Goal: Information Seeking & Learning: Stay updated

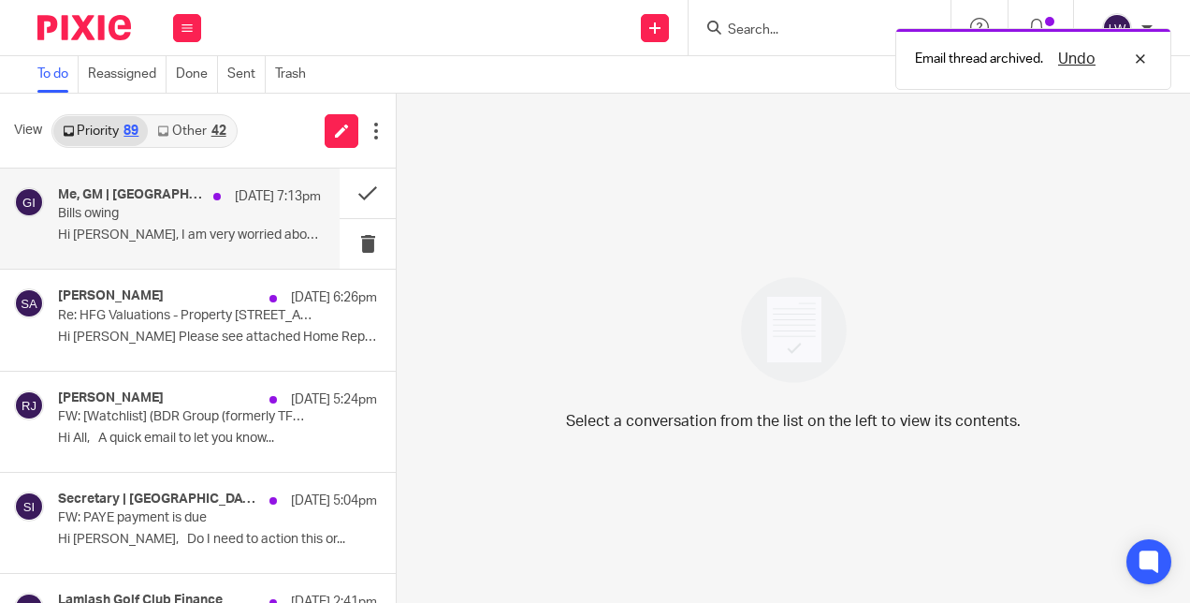
click at [215, 213] on p "Bills owing" at bounding box center [163, 214] width 211 height 16
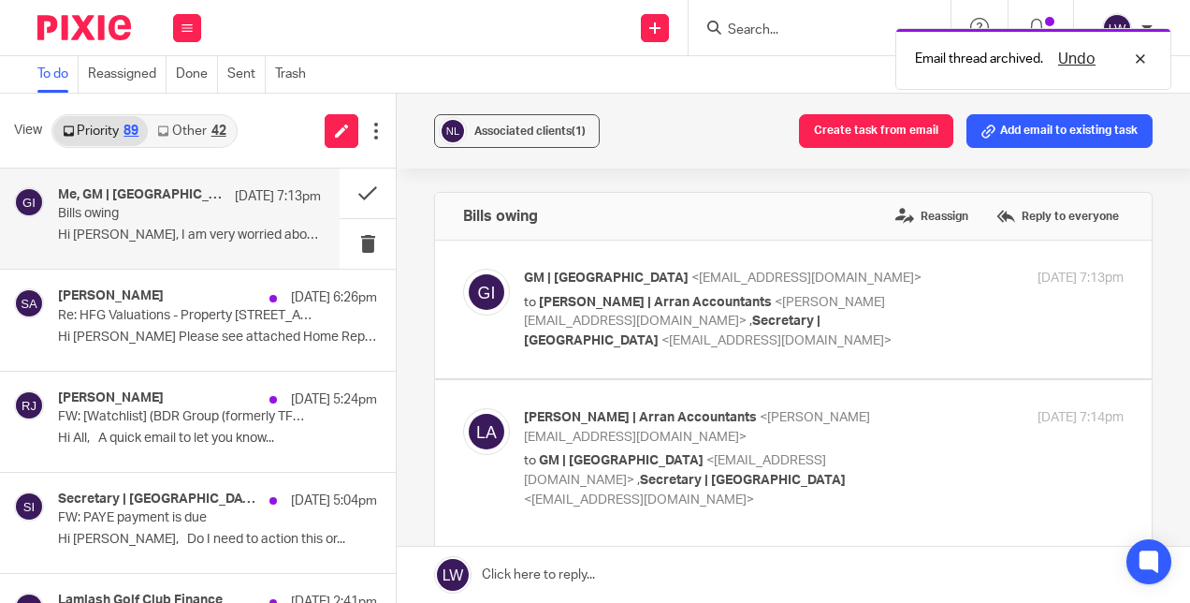
click at [734, 303] on span "<[PERSON_NAME][EMAIL_ADDRESS][DOMAIN_NAME]>" at bounding box center [704, 312] width 361 height 33
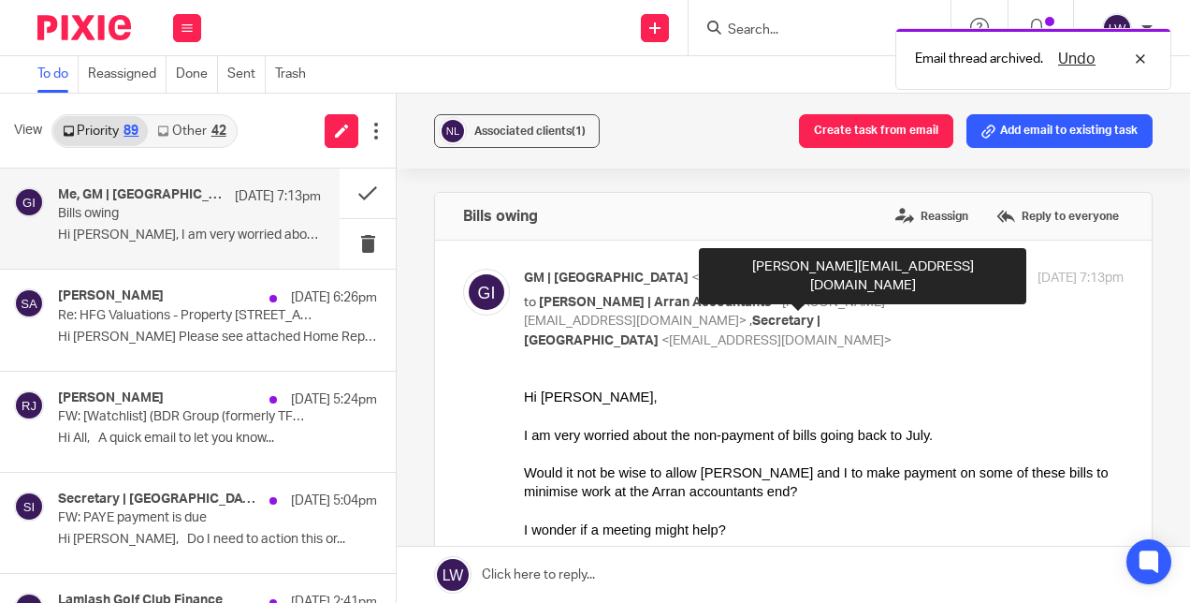
click at [734, 303] on span "<[PERSON_NAME][EMAIL_ADDRESS][DOMAIN_NAME]>" at bounding box center [704, 312] width 361 height 33
checkbox input "false"
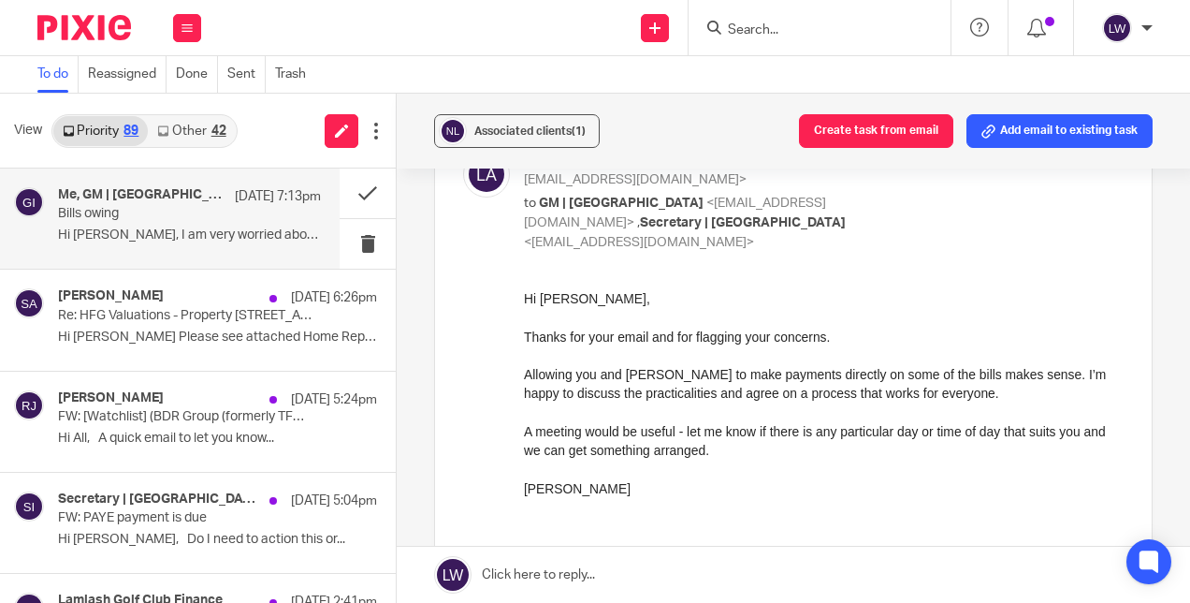
scroll to position [65, 0]
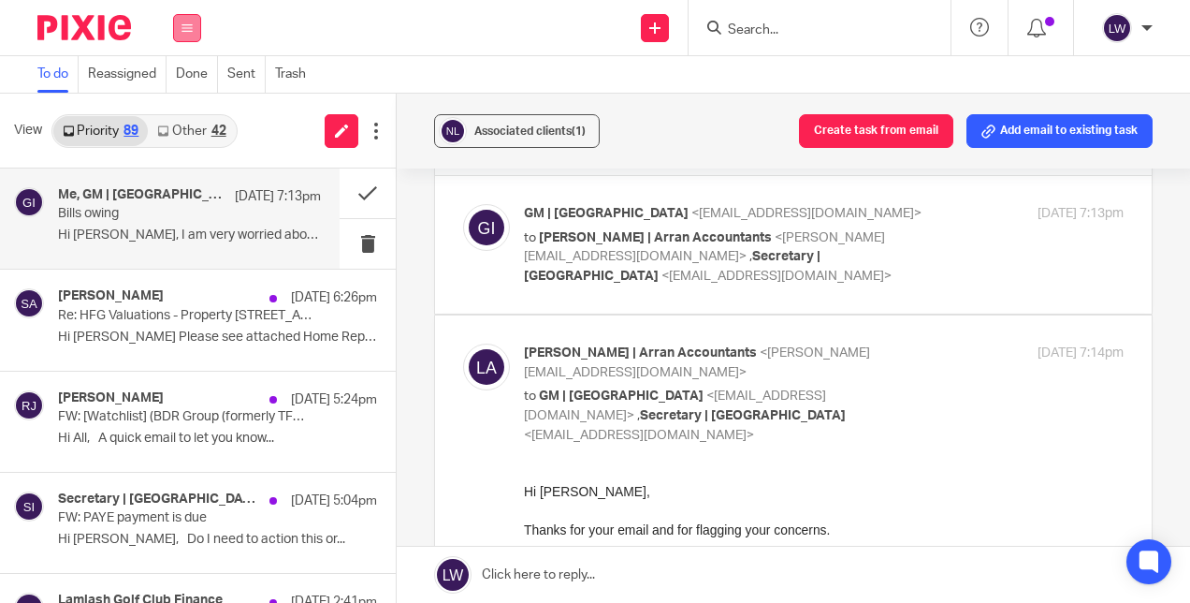
click at [195, 28] on button at bounding box center [187, 28] width 28 height 28
click at [192, 120] on link "Email" at bounding box center [179, 114] width 34 height 13
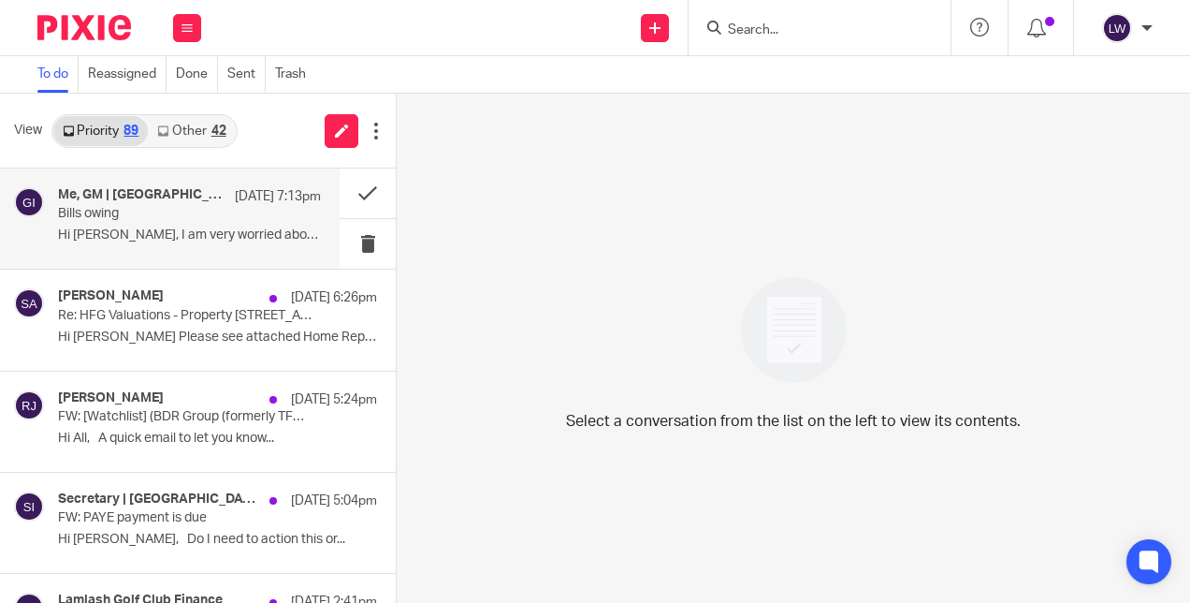
click at [165, 225] on div "Me, GM | Lochranza Country Inn 18 Sep 7:13pm Bills owing Hi Lorna, I am very wo…" at bounding box center [189, 218] width 263 height 63
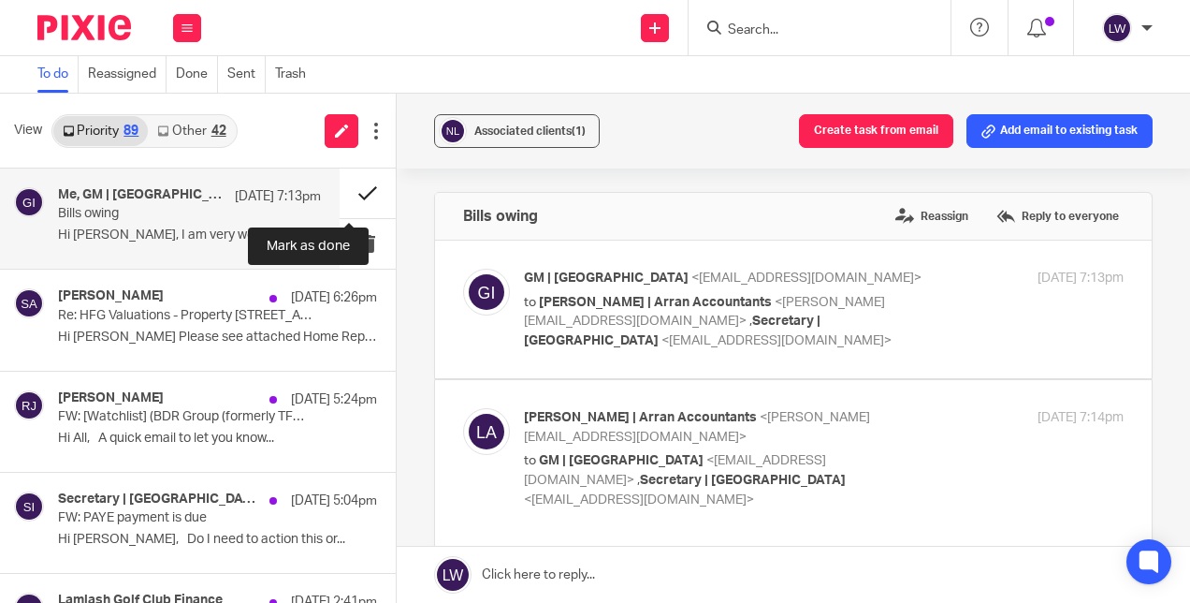
click at [344, 187] on button at bounding box center [368, 193] width 56 height 50
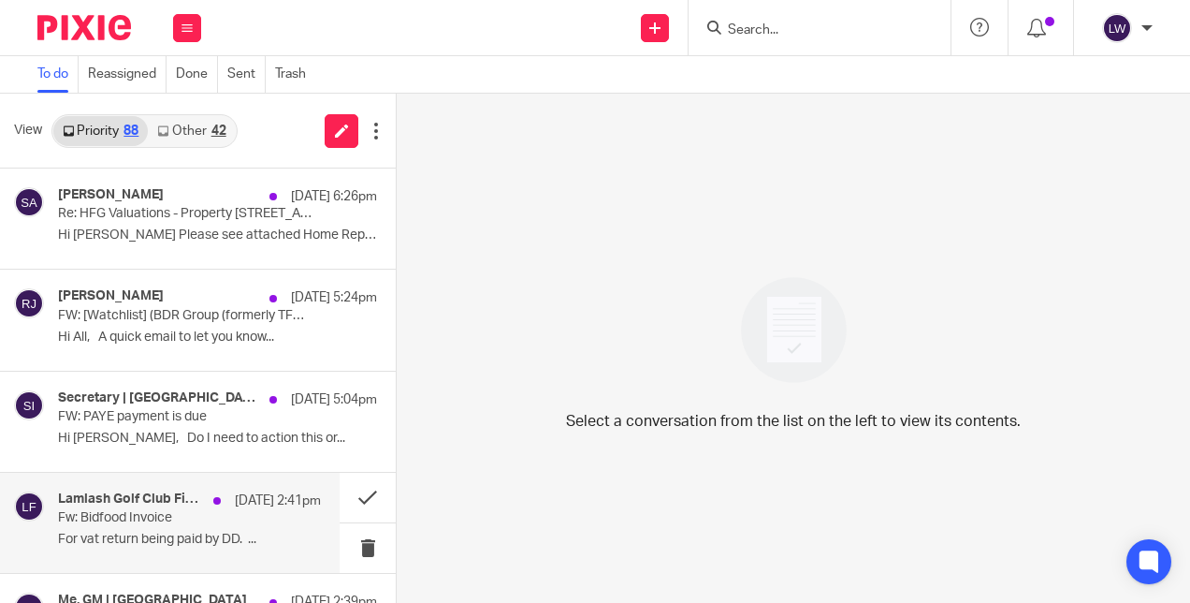
click at [168, 510] on p "Fw: Bidfood Invoice" at bounding box center [163, 518] width 211 height 16
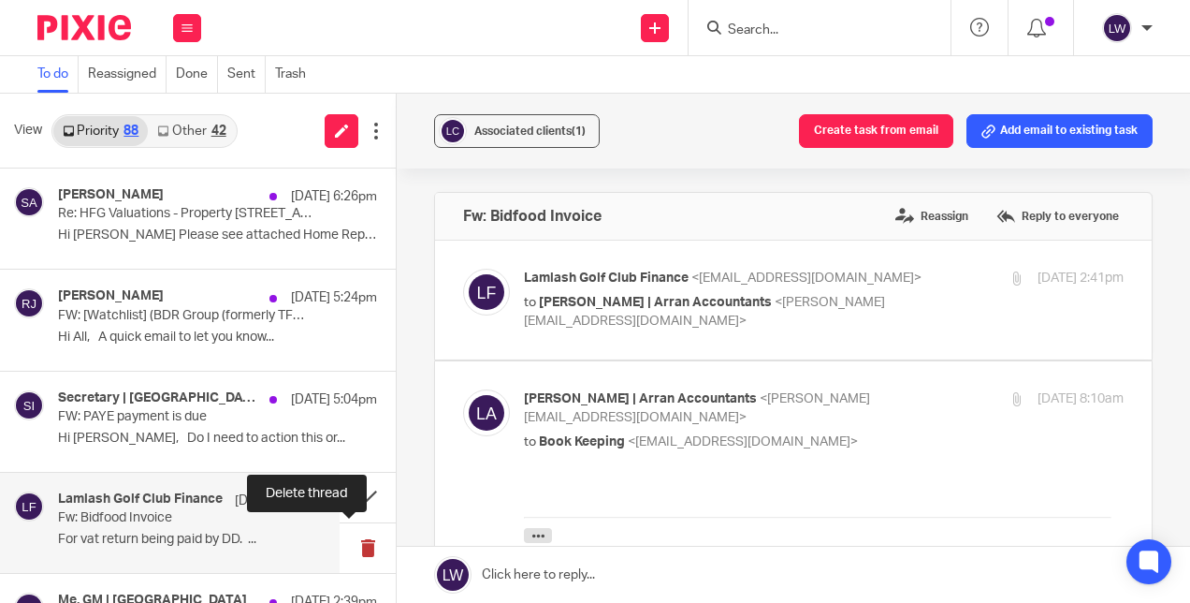
click at [352, 547] on button at bounding box center [368, 548] width 56 height 50
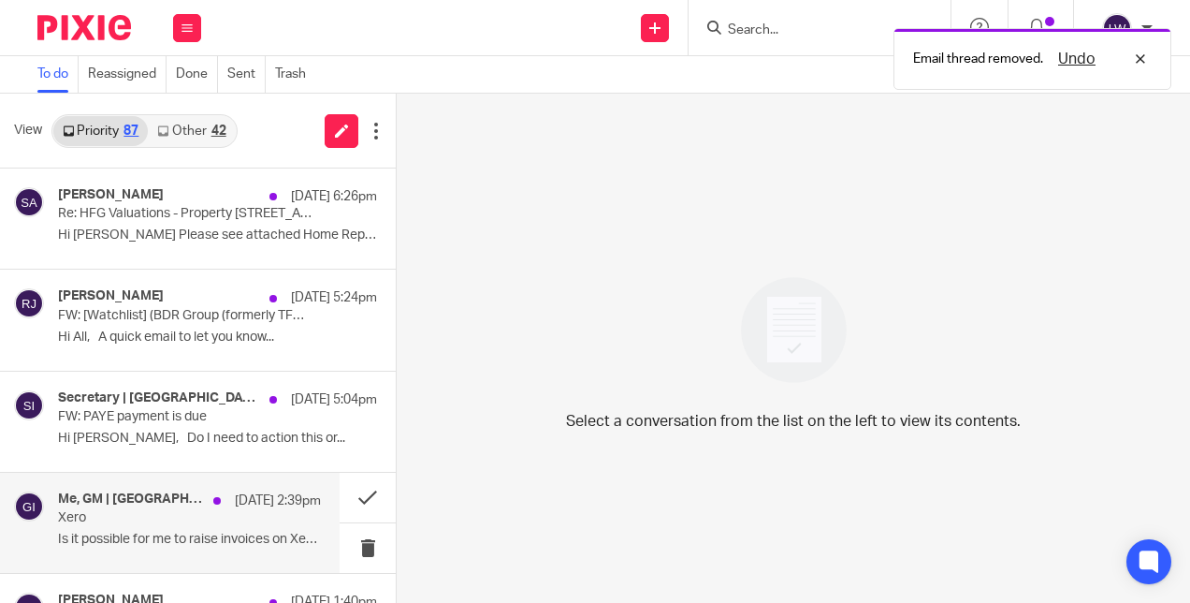
click at [156, 511] on p "Xero" at bounding box center [163, 518] width 211 height 16
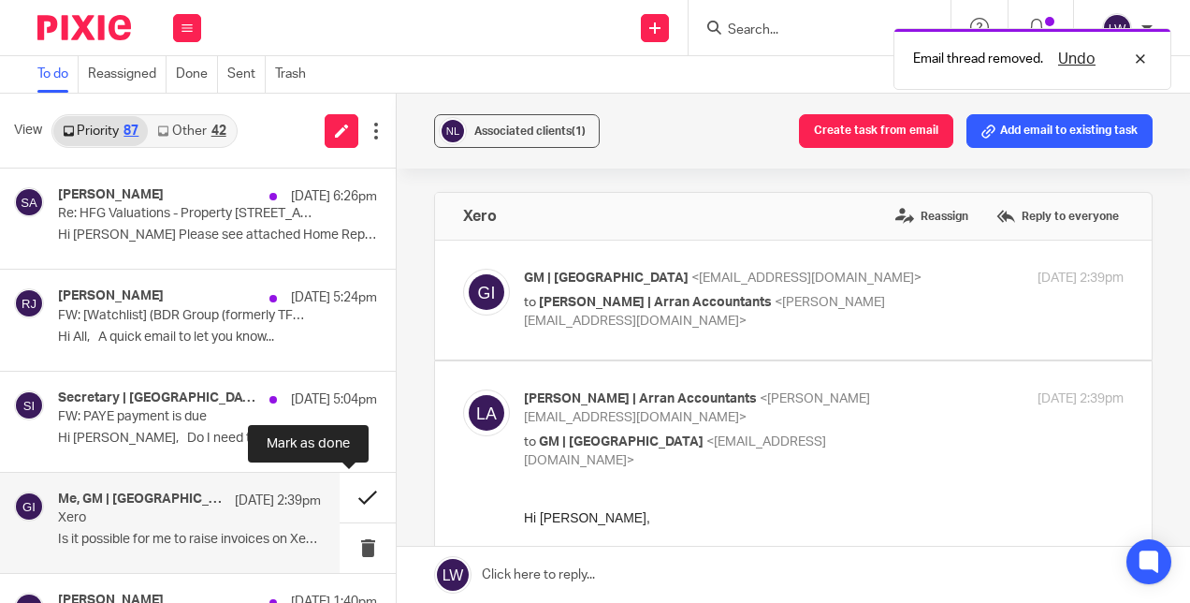
click at [340, 499] on button at bounding box center [368, 498] width 56 height 50
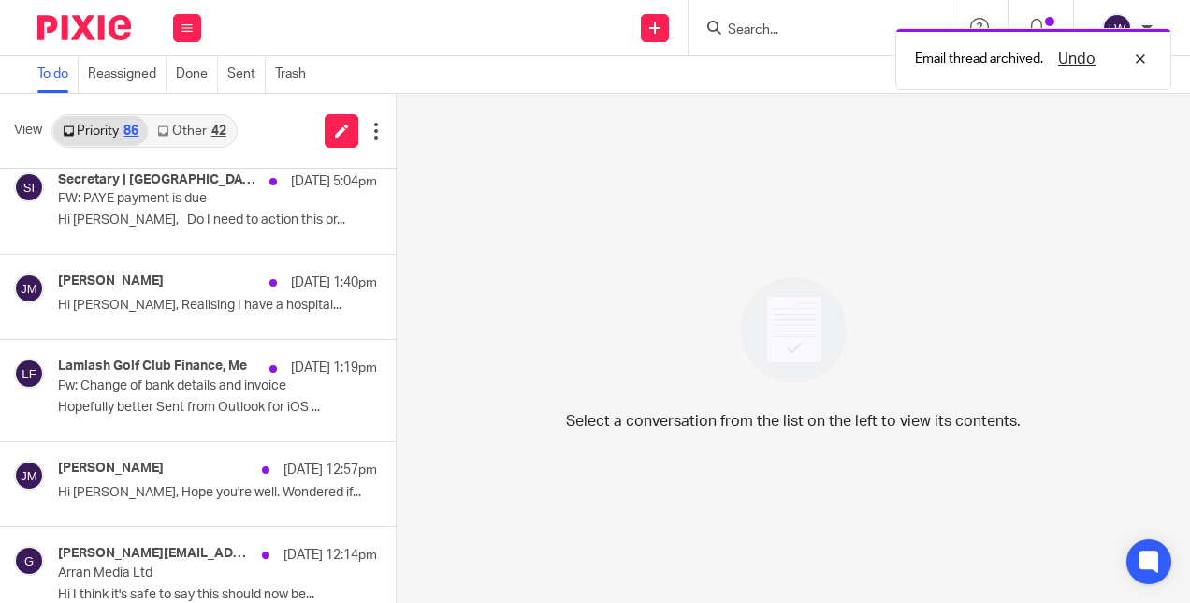
scroll to position [314, 0]
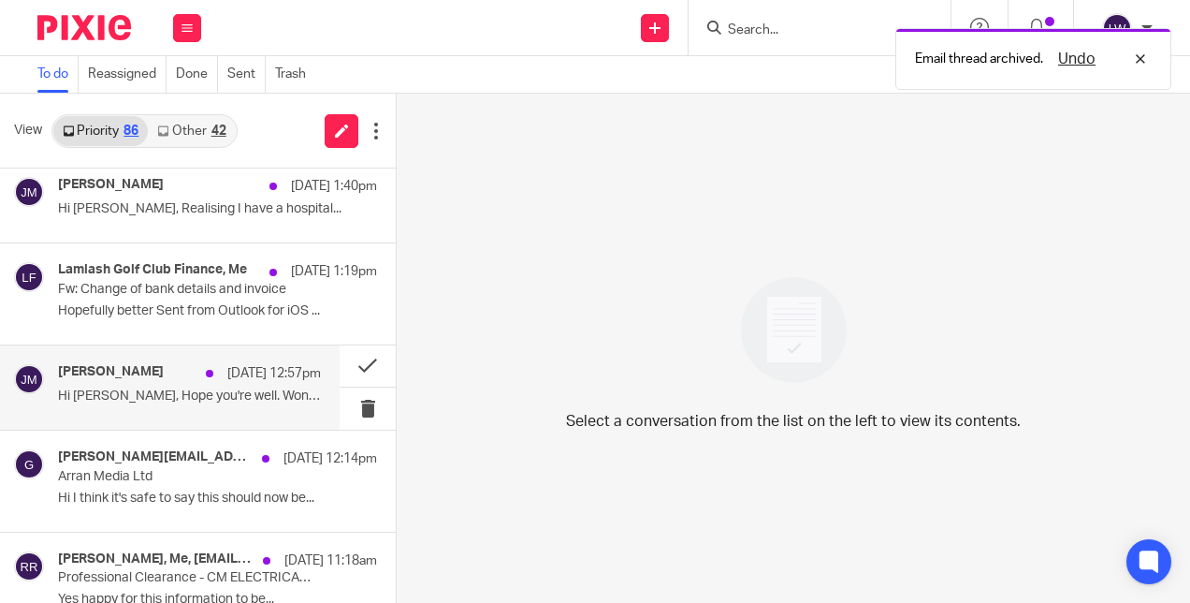
click at [238, 397] on p "Hi Lorna, Hope you're well. Wondered if..." at bounding box center [189, 396] width 263 height 16
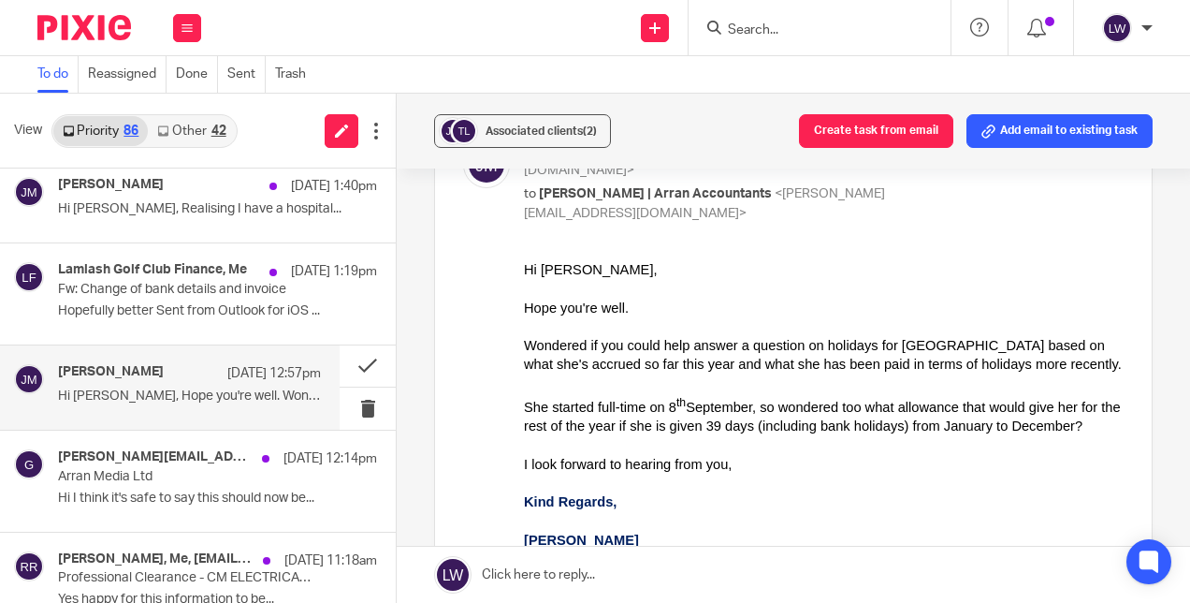
scroll to position [125, 0]
click at [1101, 296] on label at bounding box center [793, 597] width 717 height 965
click at [463, 143] on input "checkbox" at bounding box center [462, 142] width 1 height 1
checkbox input "false"
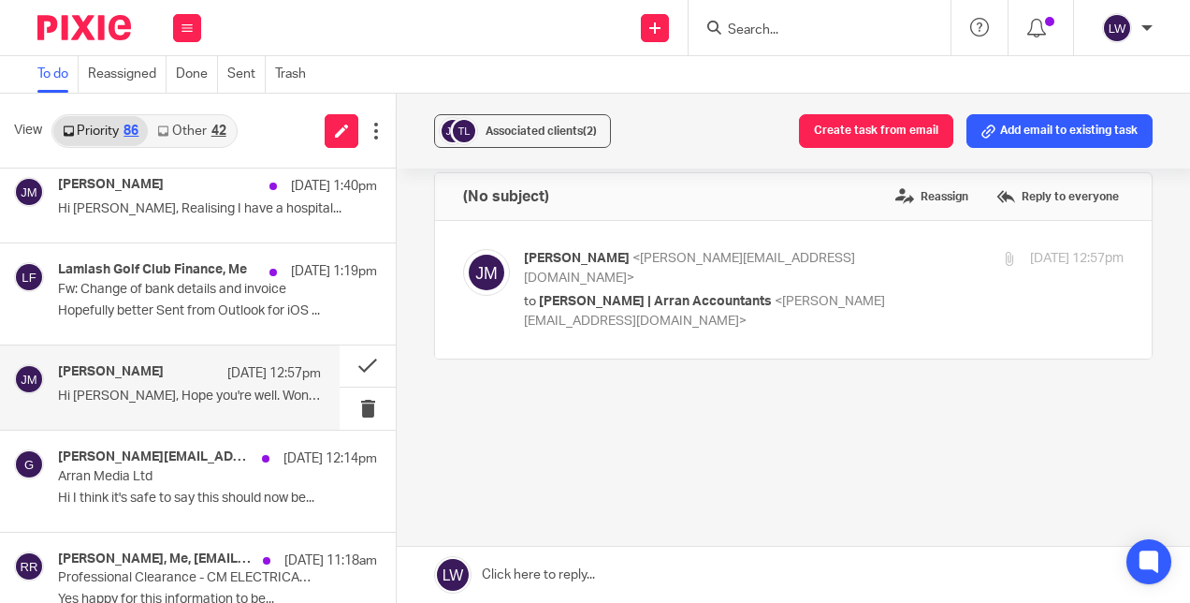
scroll to position [0, 0]
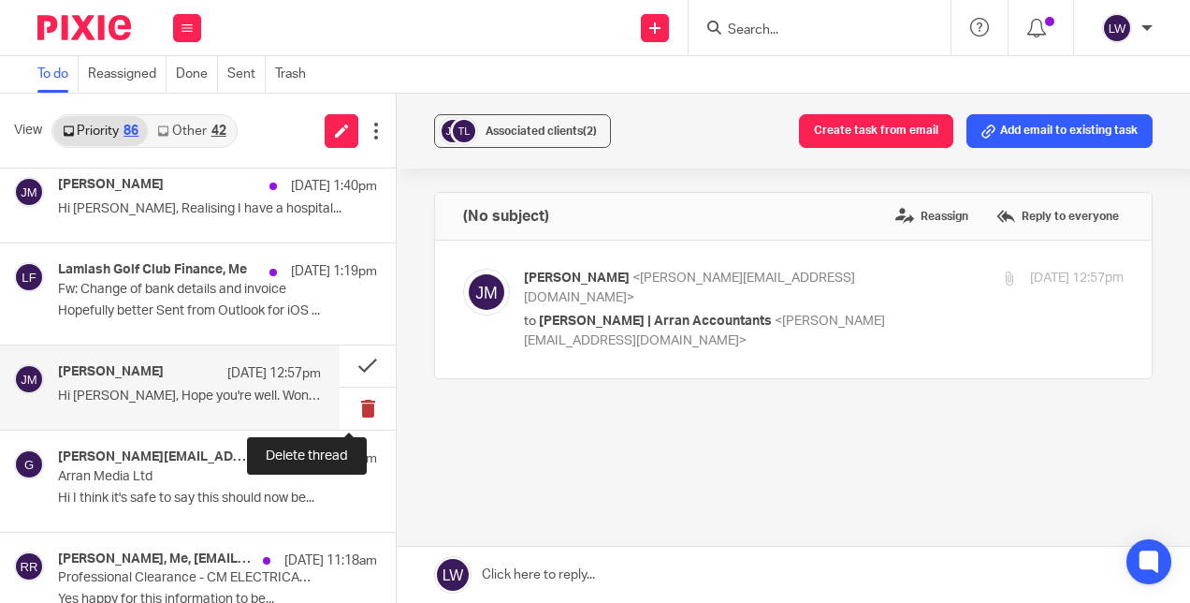
click at [351, 404] on button at bounding box center [368, 408] width 56 height 42
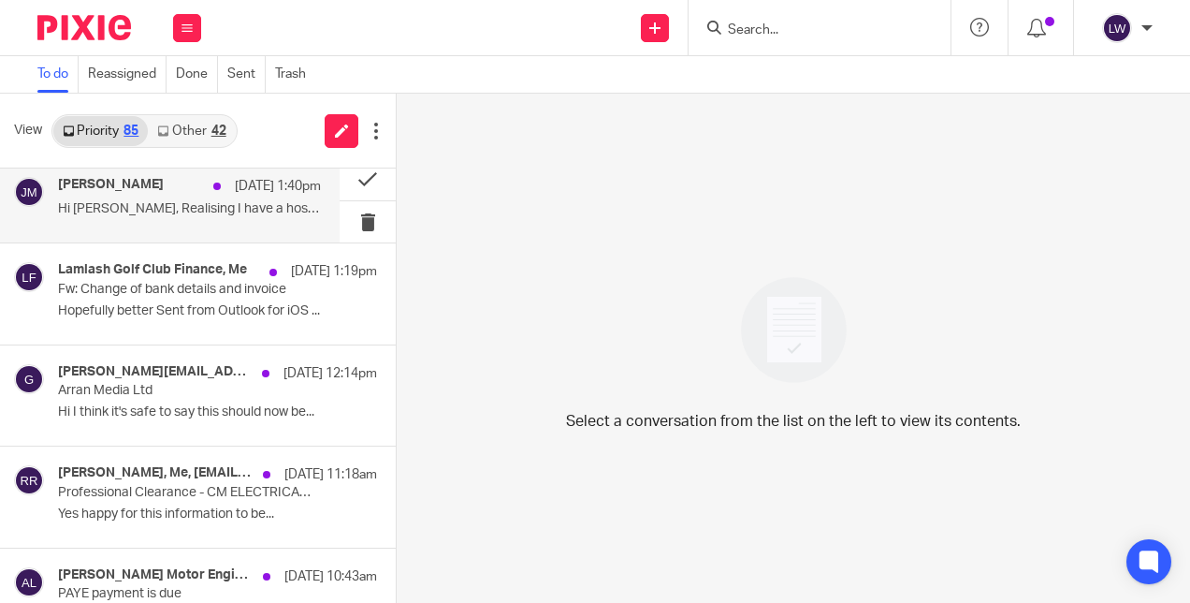
click at [232, 219] on div "Jenny McIntyre 18 Sep 1:40pm Hi Lorna, Realising I have a hospital..." at bounding box center [189, 200] width 263 height 47
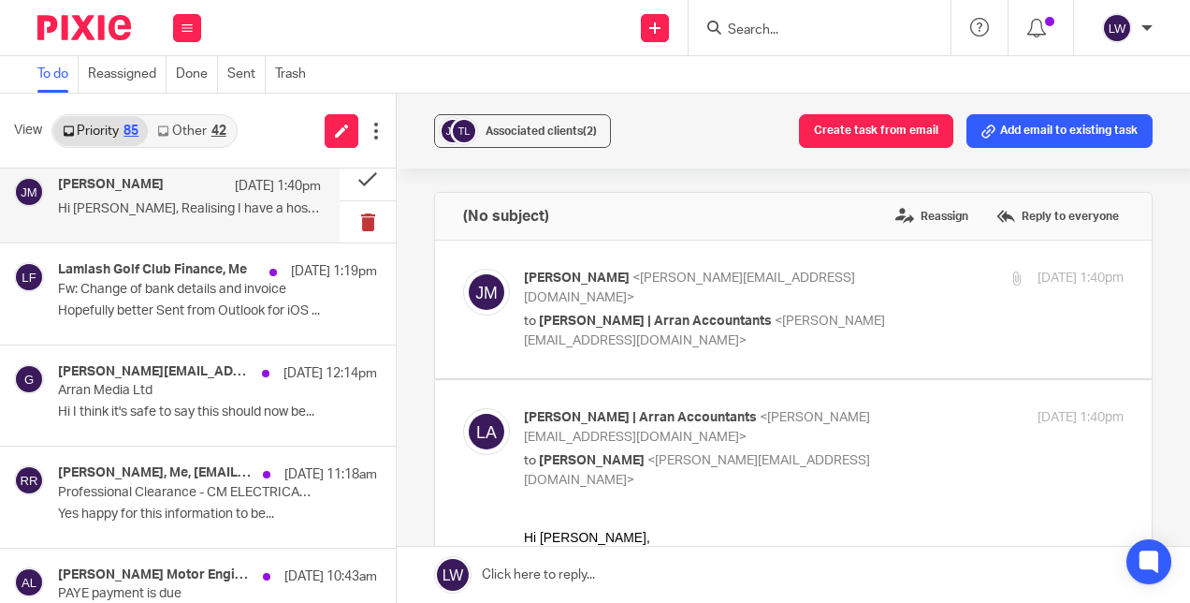
click at [356, 228] on button at bounding box center [368, 222] width 56 height 42
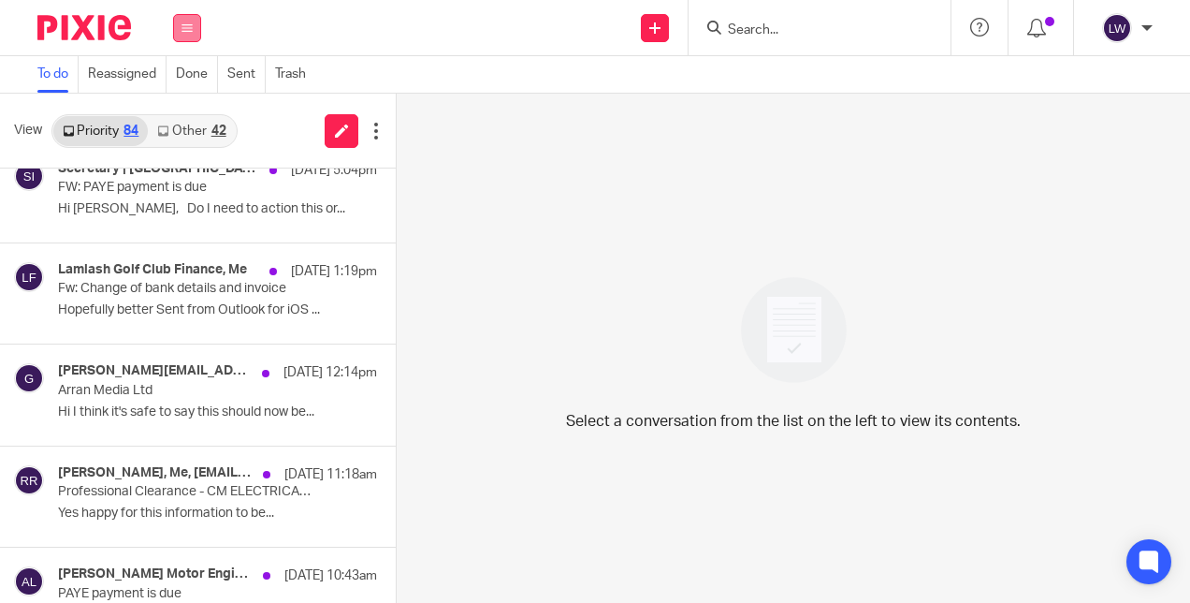
click at [194, 27] on button at bounding box center [187, 28] width 28 height 28
click at [180, 118] on link "Email" at bounding box center [179, 114] width 34 height 13
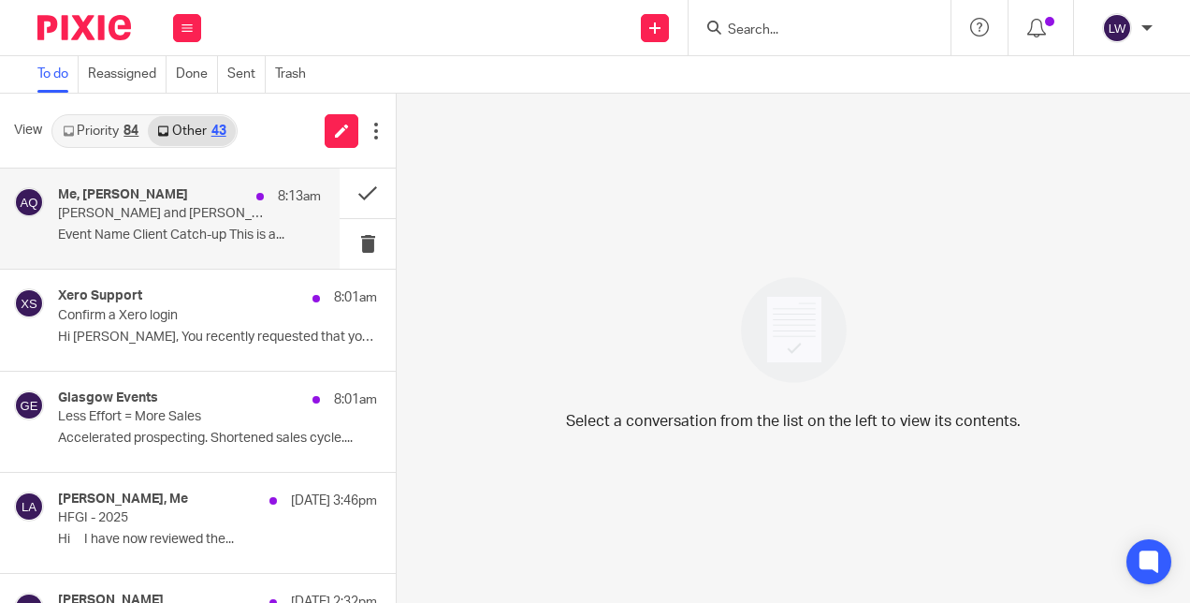
click at [79, 234] on p "Event Name Client Catch-up This is a..." at bounding box center [189, 235] width 263 height 16
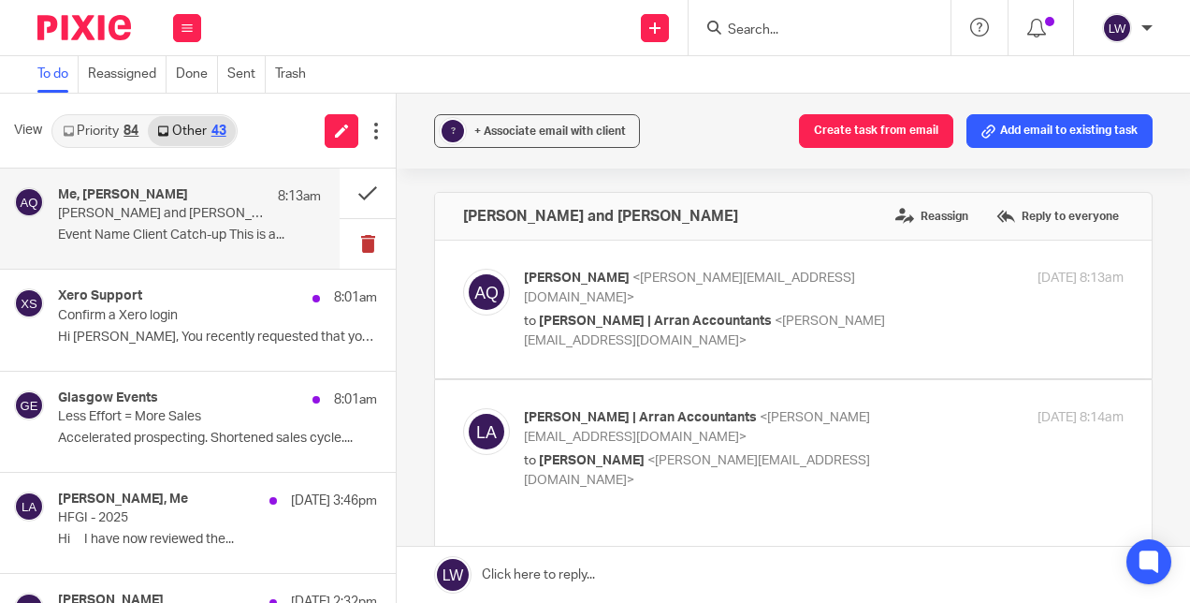
click at [356, 245] on button at bounding box center [368, 244] width 56 height 50
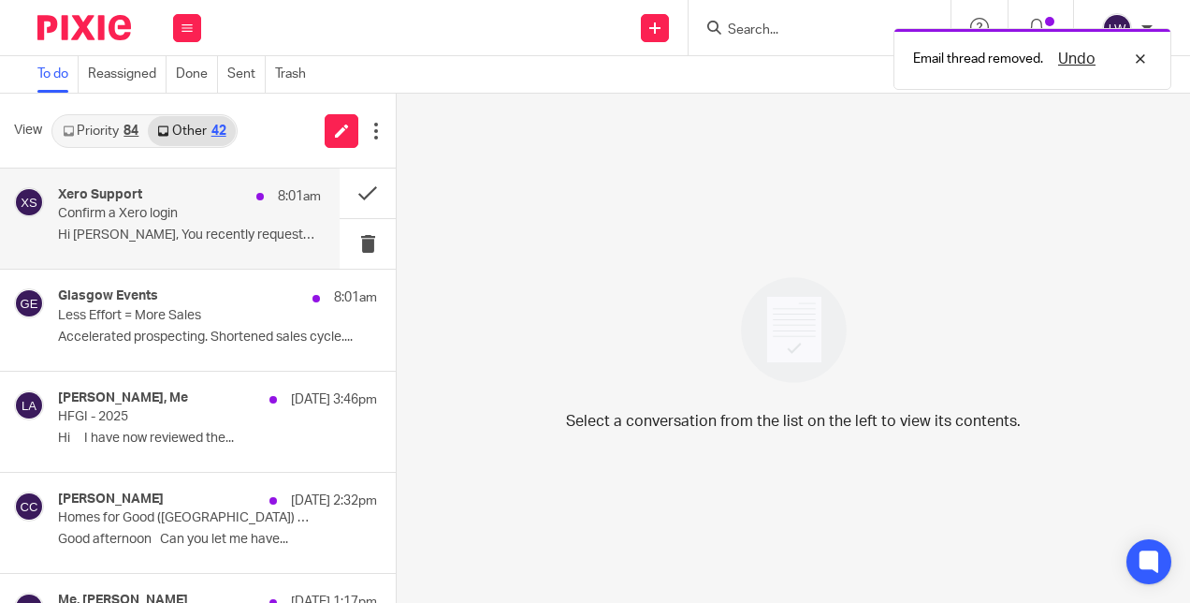
click at [98, 234] on p "Hi [PERSON_NAME], You recently requested that your..." at bounding box center [189, 235] width 263 height 16
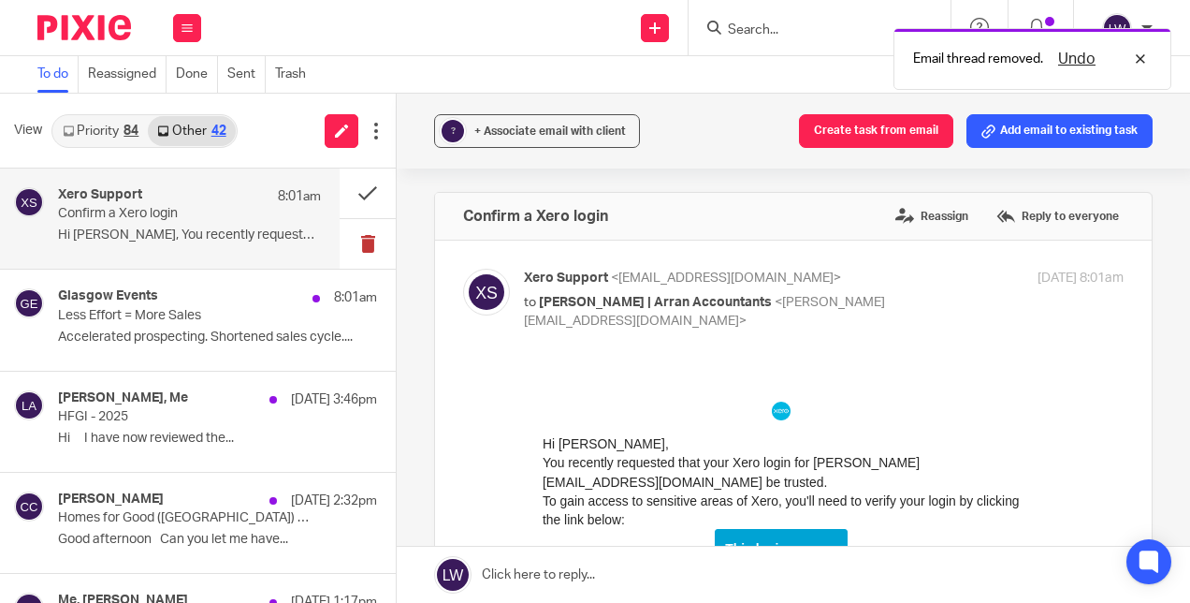
click at [357, 240] on button at bounding box center [368, 244] width 56 height 50
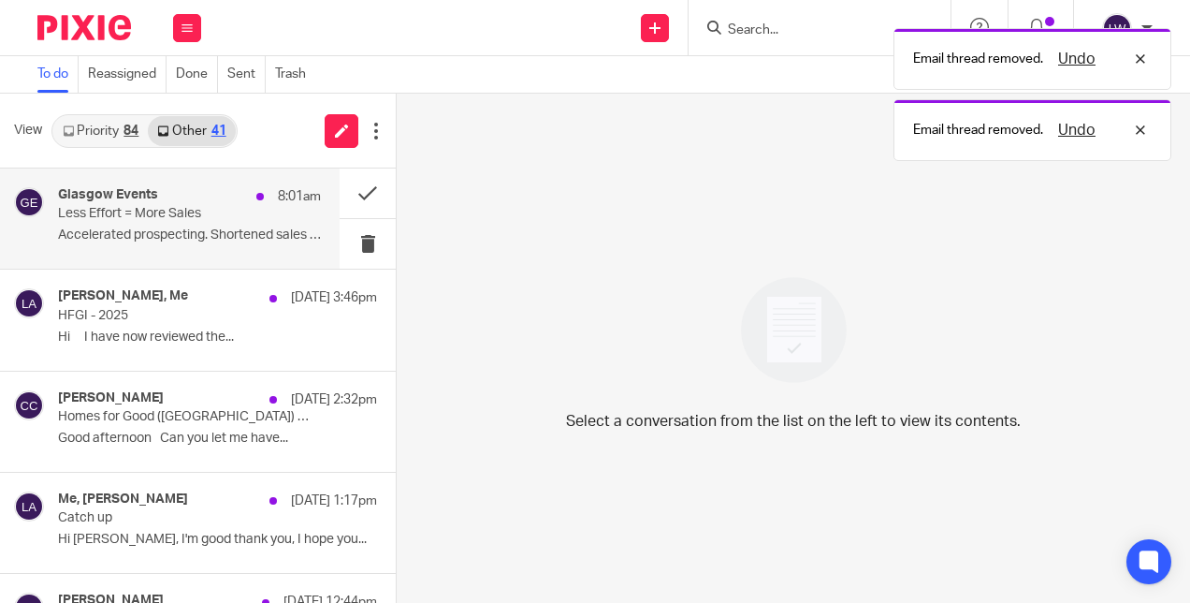
click at [72, 235] on p "Accelerated prospecting. Shortened sales cycle...." at bounding box center [189, 235] width 263 height 16
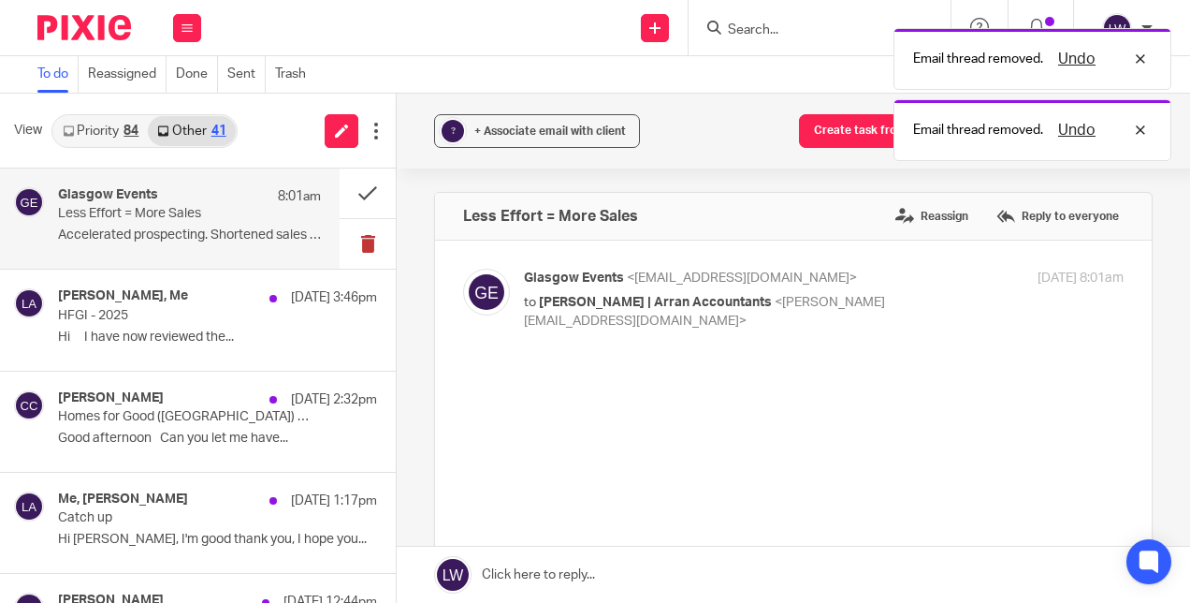
click at [347, 242] on button at bounding box center [368, 244] width 56 height 50
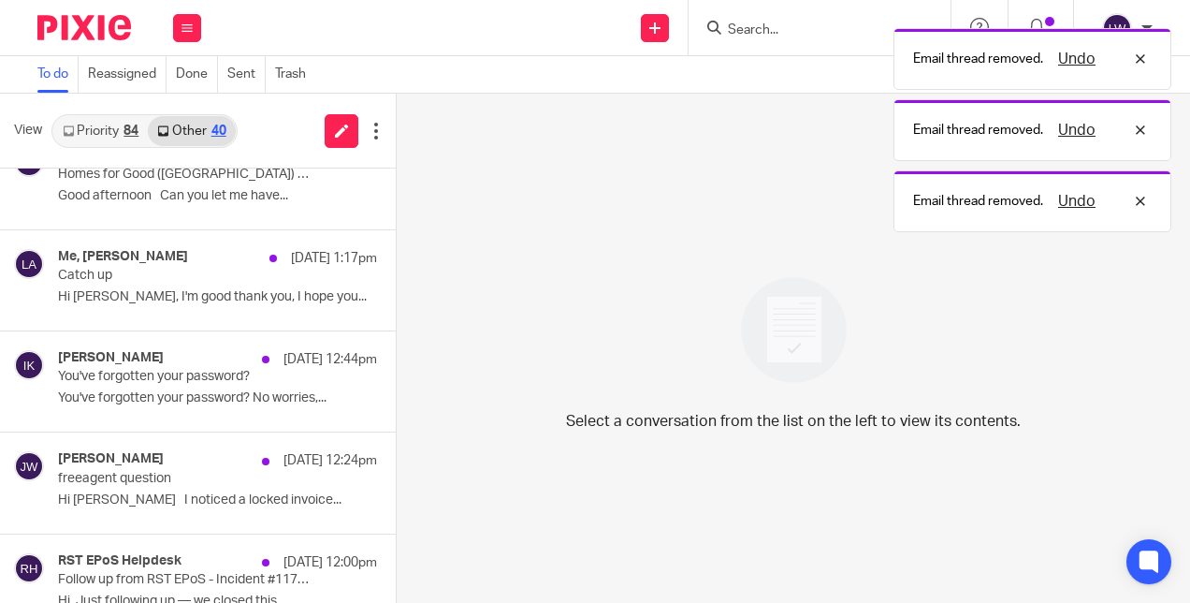
scroll to position [146, 0]
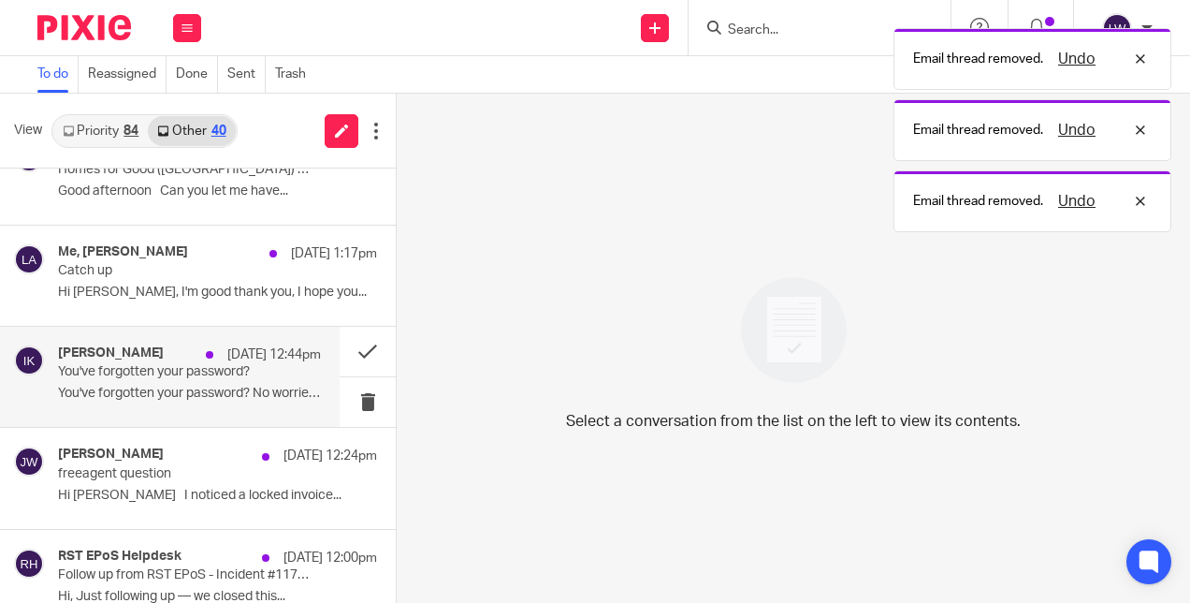
click at [63, 398] on p "You've forgotten your password? No worries,..." at bounding box center [189, 394] width 263 height 16
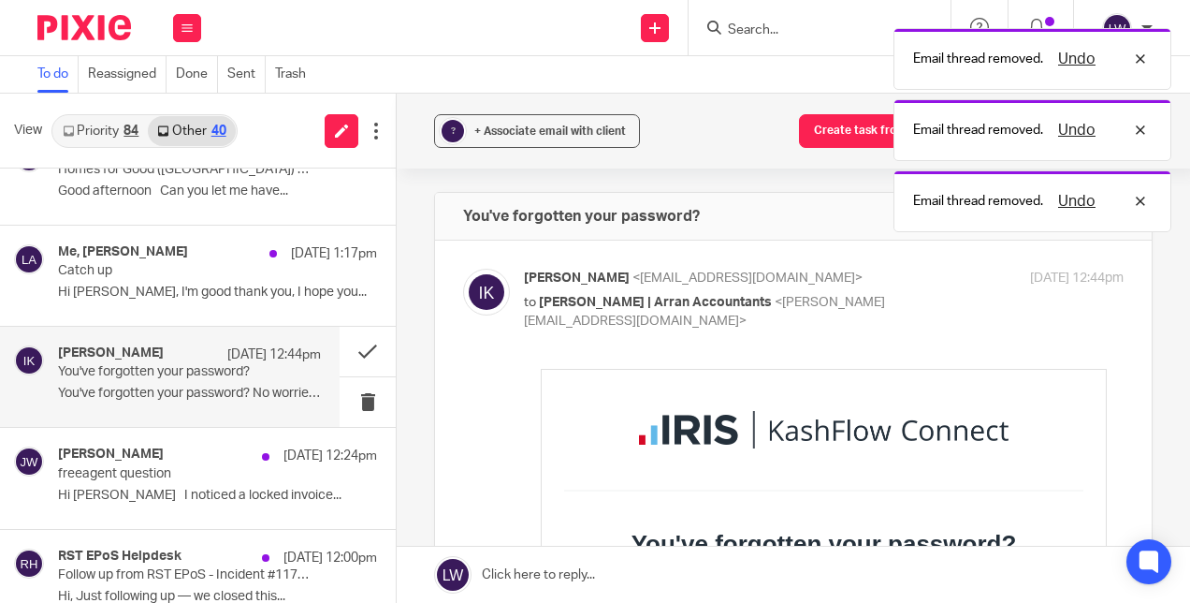
scroll to position [0, 0]
click at [351, 395] on button at bounding box center [368, 402] width 56 height 50
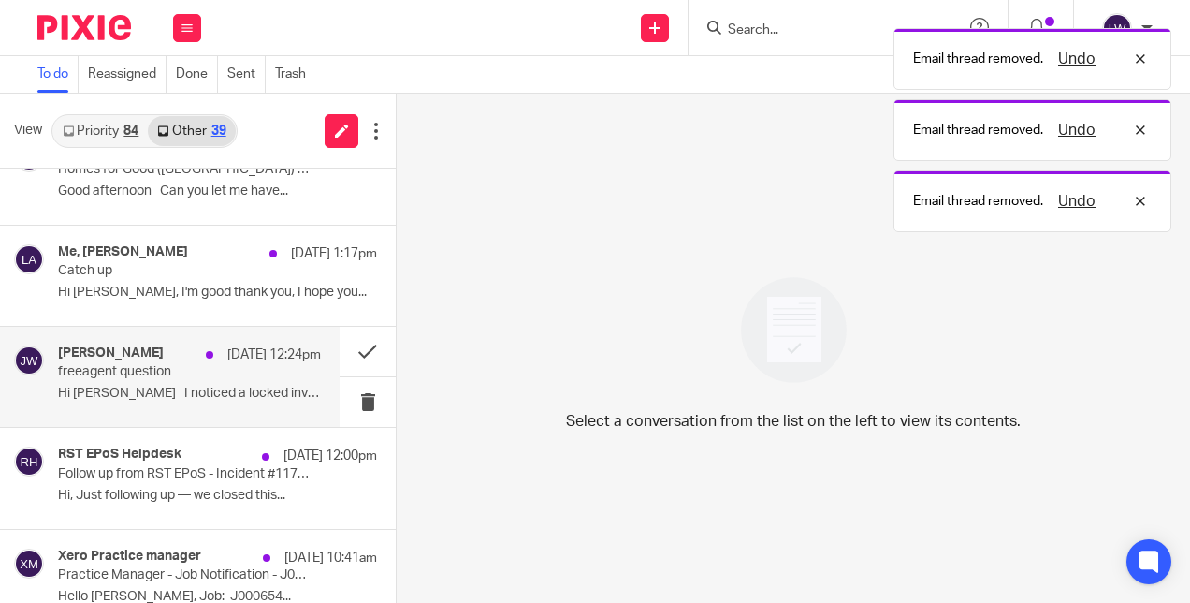
click at [69, 390] on p "Hi [PERSON_NAME] I noticed a locked invoice..." at bounding box center [189, 394] width 263 height 16
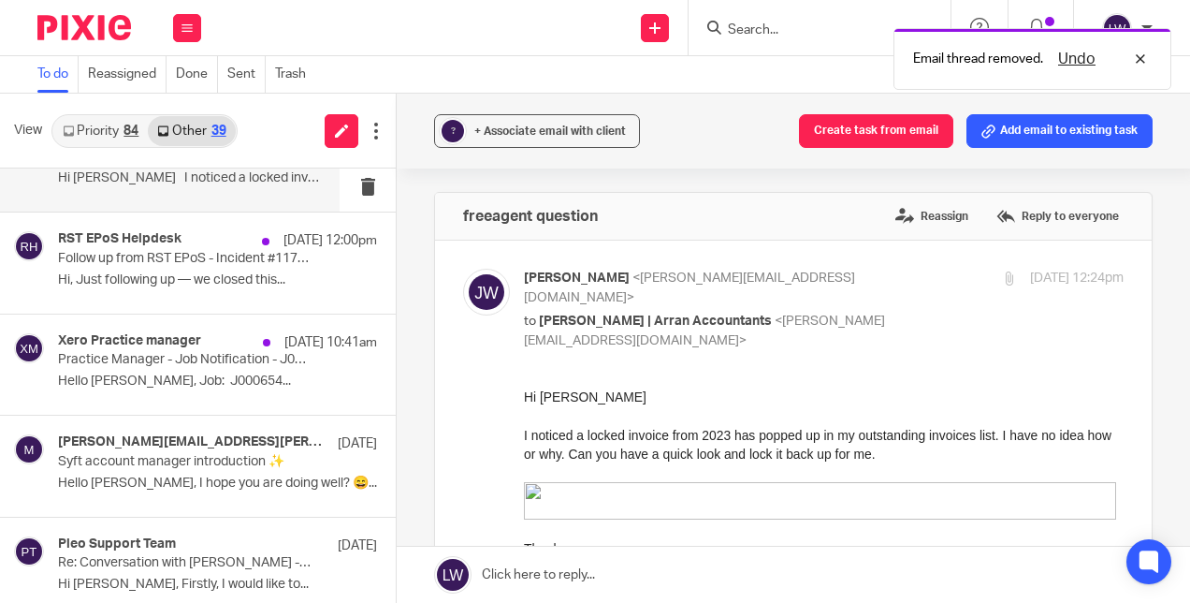
scroll to position [368, 0]
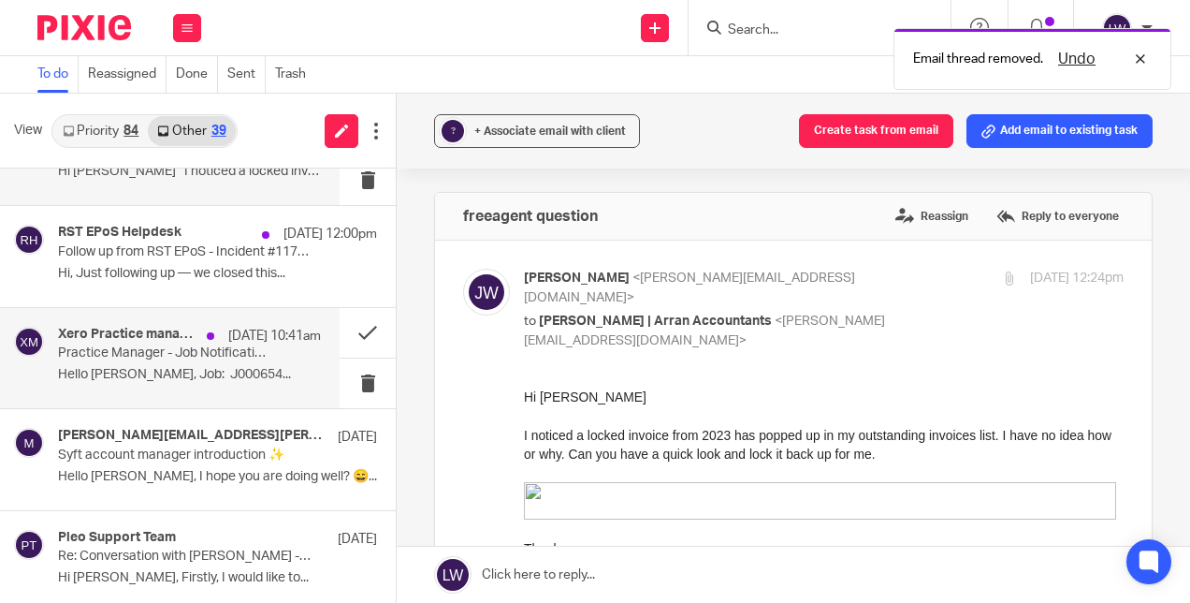
click at [57, 375] on div "Xero Practice manager [DATE] 10:41am Practice Manager - Job Notification - J000…" at bounding box center [170, 358] width 340 height 100
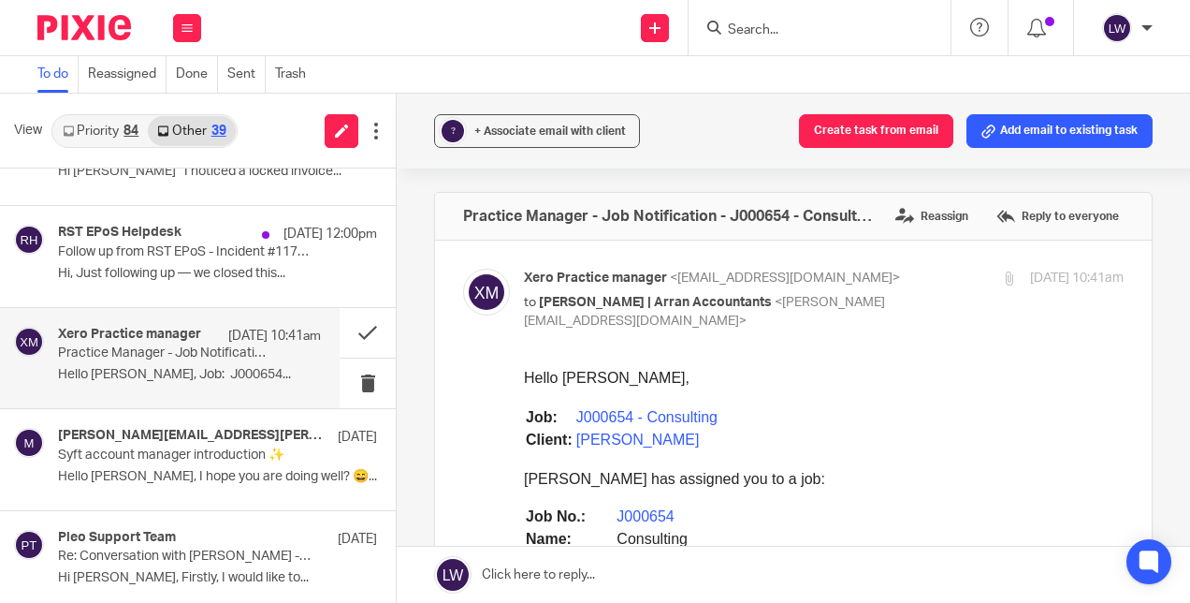
scroll to position [0, 0]
click at [356, 387] on button at bounding box center [368, 383] width 56 height 50
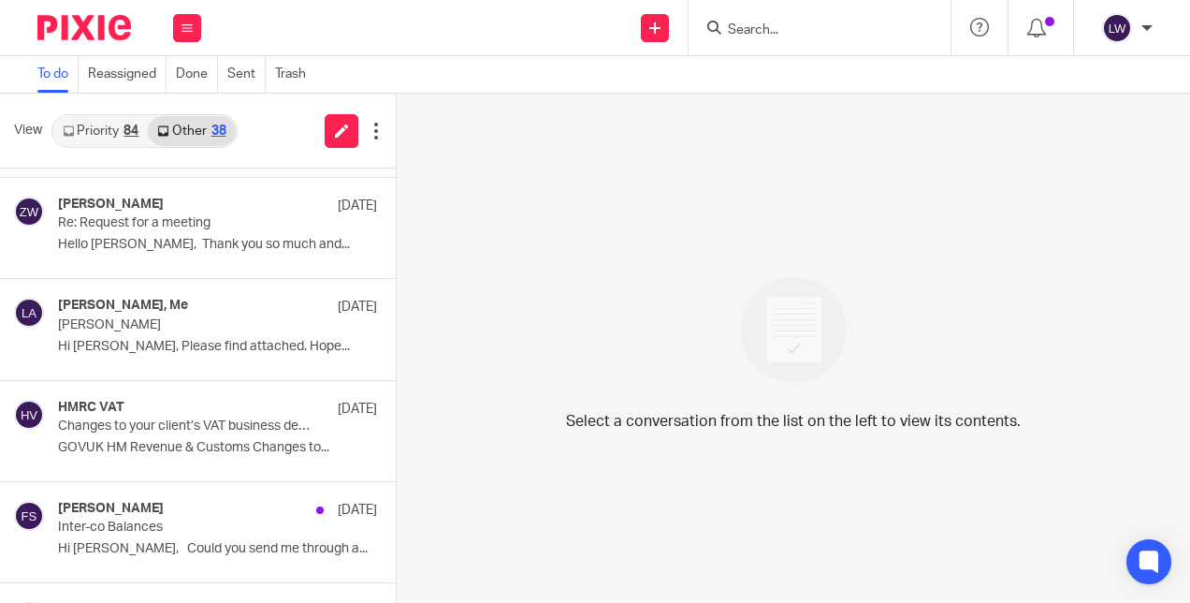
scroll to position [1106, 0]
click at [96, 143] on link "Priority 84" at bounding box center [100, 131] width 95 height 30
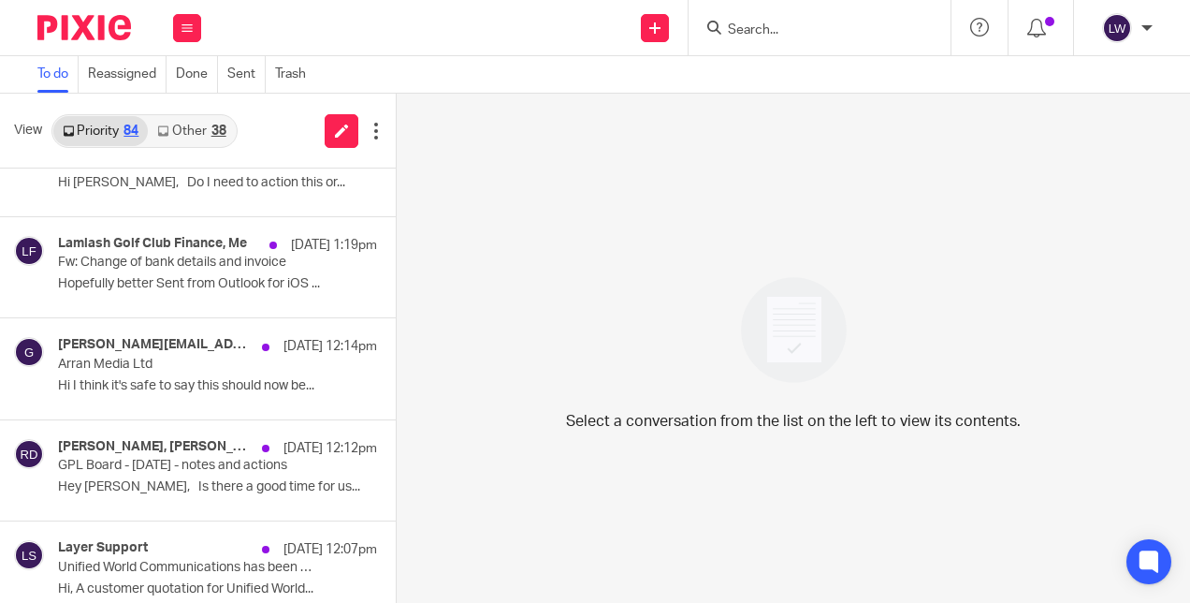
scroll to position [257, 0]
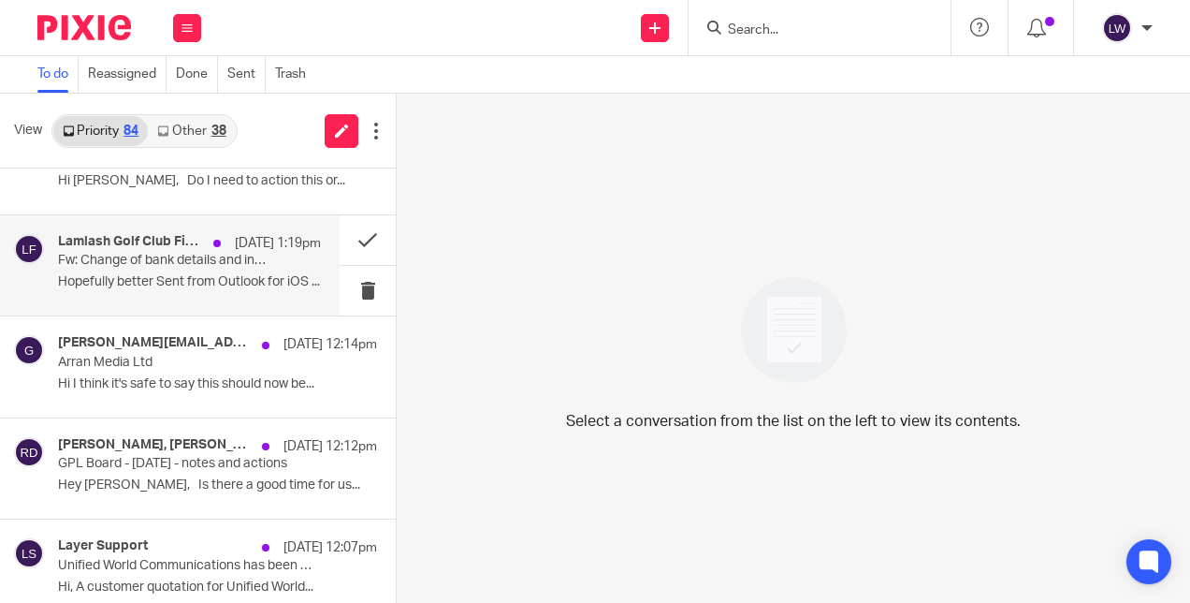
click at [84, 283] on p "Hopefully better Sent from Outlook for iOS ..." at bounding box center [189, 282] width 263 height 16
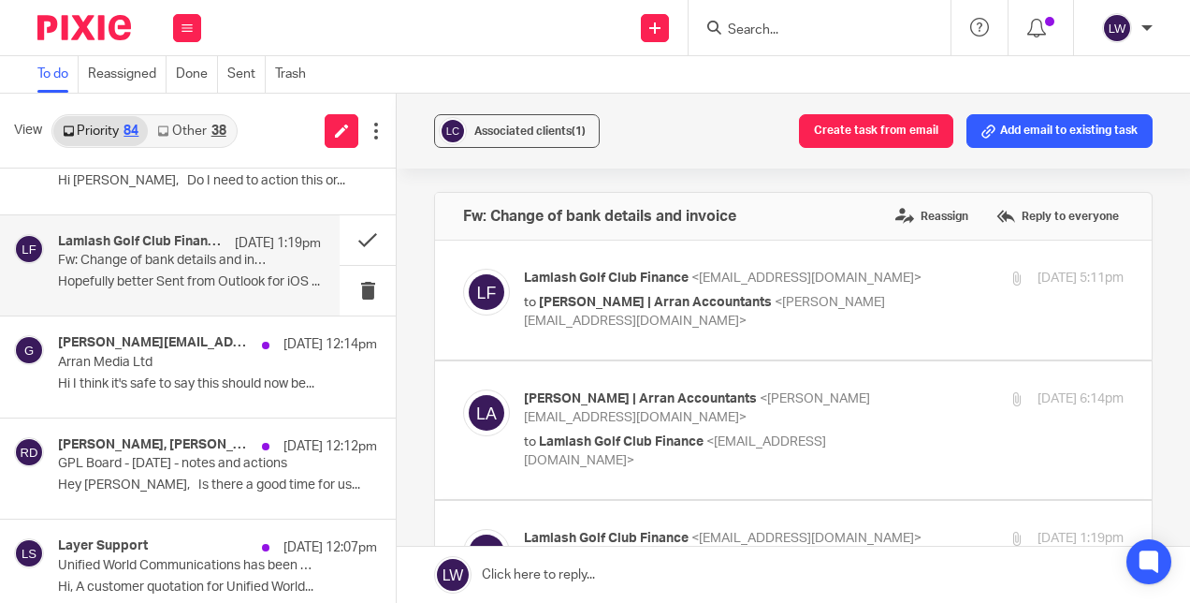
scroll to position [0, 0]
click at [356, 290] on button at bounding box center [368, 291] width 56 height 50
